Goal: Task Accomplishment & Management: Use online tool/utility

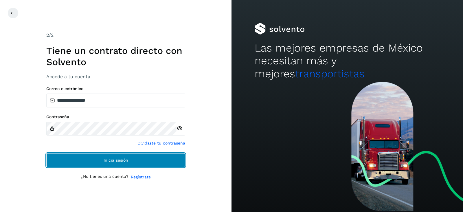
click at [114, 162] on button "Inicia sesión" at bounding box center [115, 160] width 139 height 14
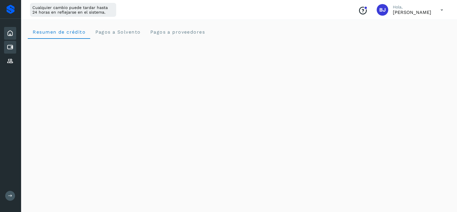
click at [10, 41] on div "Cuentas por pagar" at bounding box center [10, 47] width 12 height 13
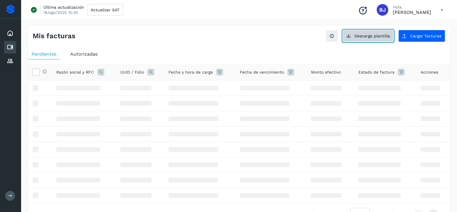
click at [378, 36] on span "Descarga plantilla" at bounding box center [372, 36] width 36 height 4
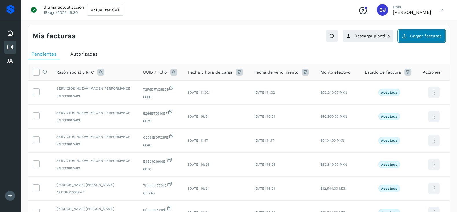
click at [407, 40] on button "Cargar facturas" at bounding box center [421, 36] width 47 height 12
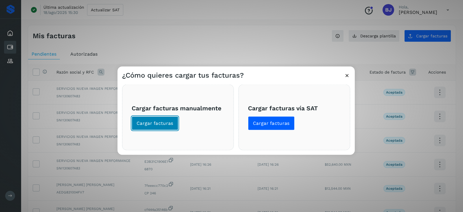
click at [147, 119] on button "Cargar facturas" at bounding box center [155, 123] width 47 height 14
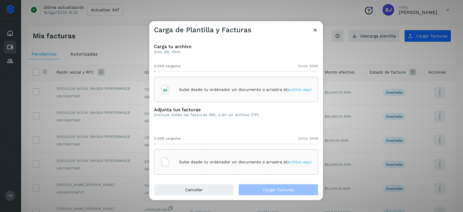
click at [222, 93] on div "Sube desde tu ordenador un documento o arrastra el archivo aquí" at bounding box center [235, 90] width 151 height 16
click at [191, 160] on p "Sube desde tu ordenador un documento o arrastra el archivo aquí" at bounding box center [245, 161] width 132 height 5
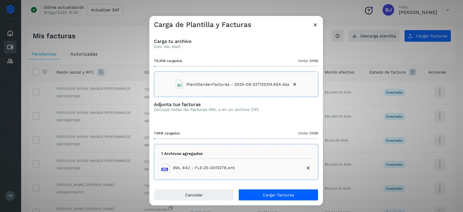
click at [239, 171] on li "XML 642 - FLE-25-0013278.xml" at bounding box center [236, 168] width 154 height 14
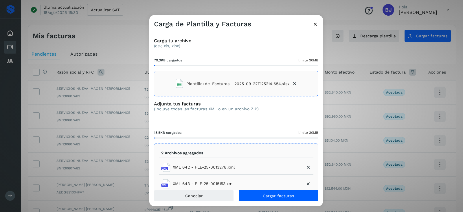
click at [253, 157] on ul "2 Archivos agregados XML 642 - FLE-25-0013278.xml XML 643 - FLE-25-0015153.xml" at bounding box center [236, 169] width 154 height 42
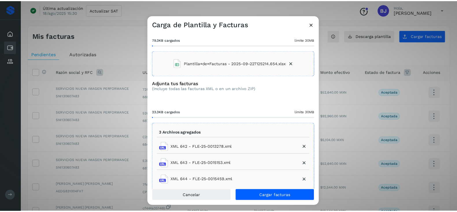
scroll to position [31, 0]
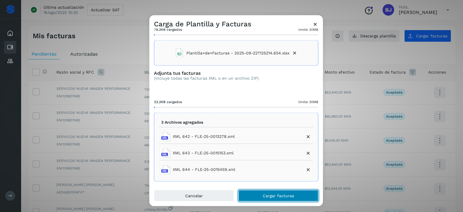
click at [300, 192] on button "Cargar facturas" at bounding box center [278, 195] width 80 height 12
